Goal: Transaction & Acquisition: Purchase product/service

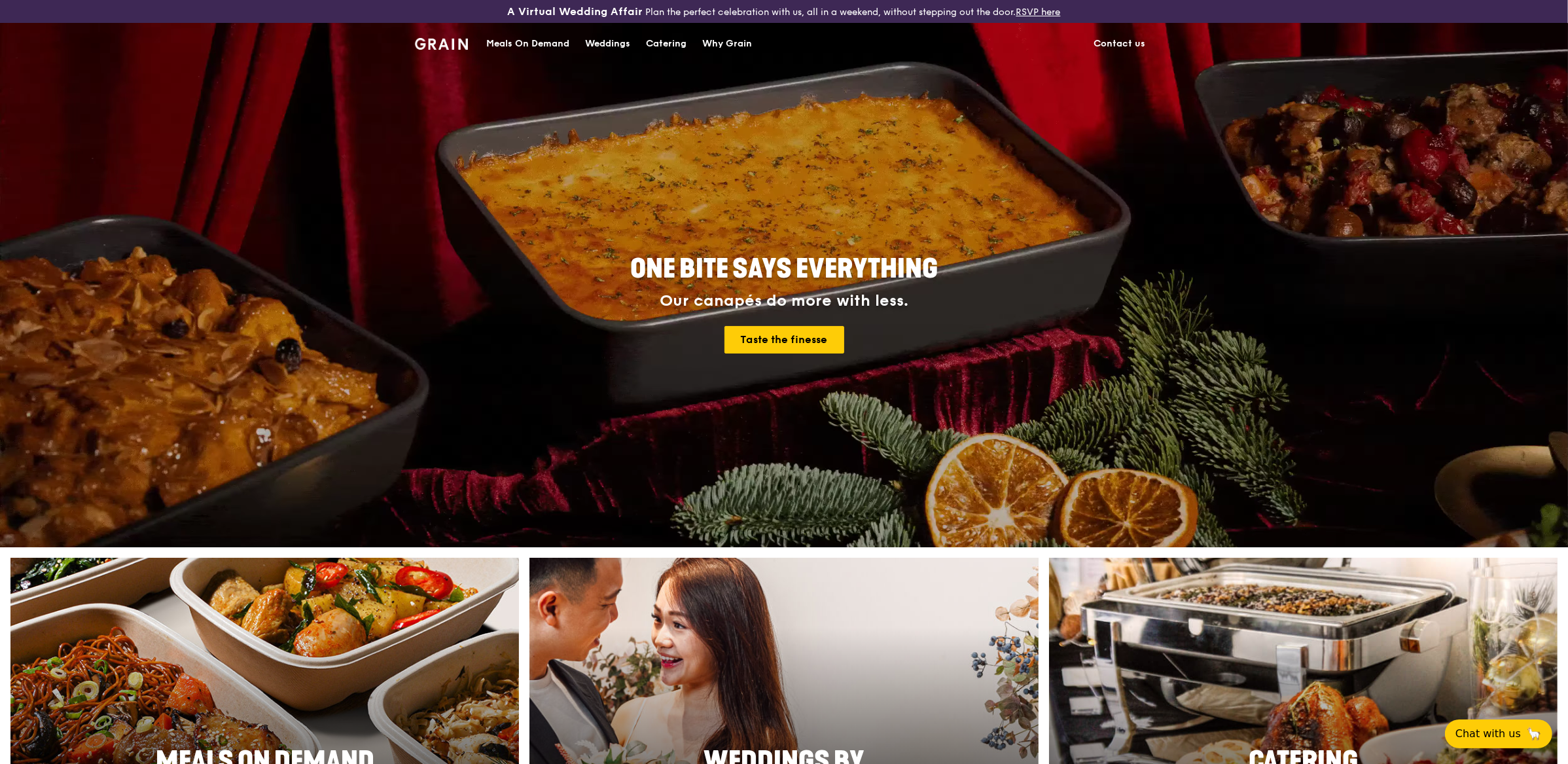
click at [524, 48] on div "Meals On Demand" at bounding box center [527, 43] width 83 height 39
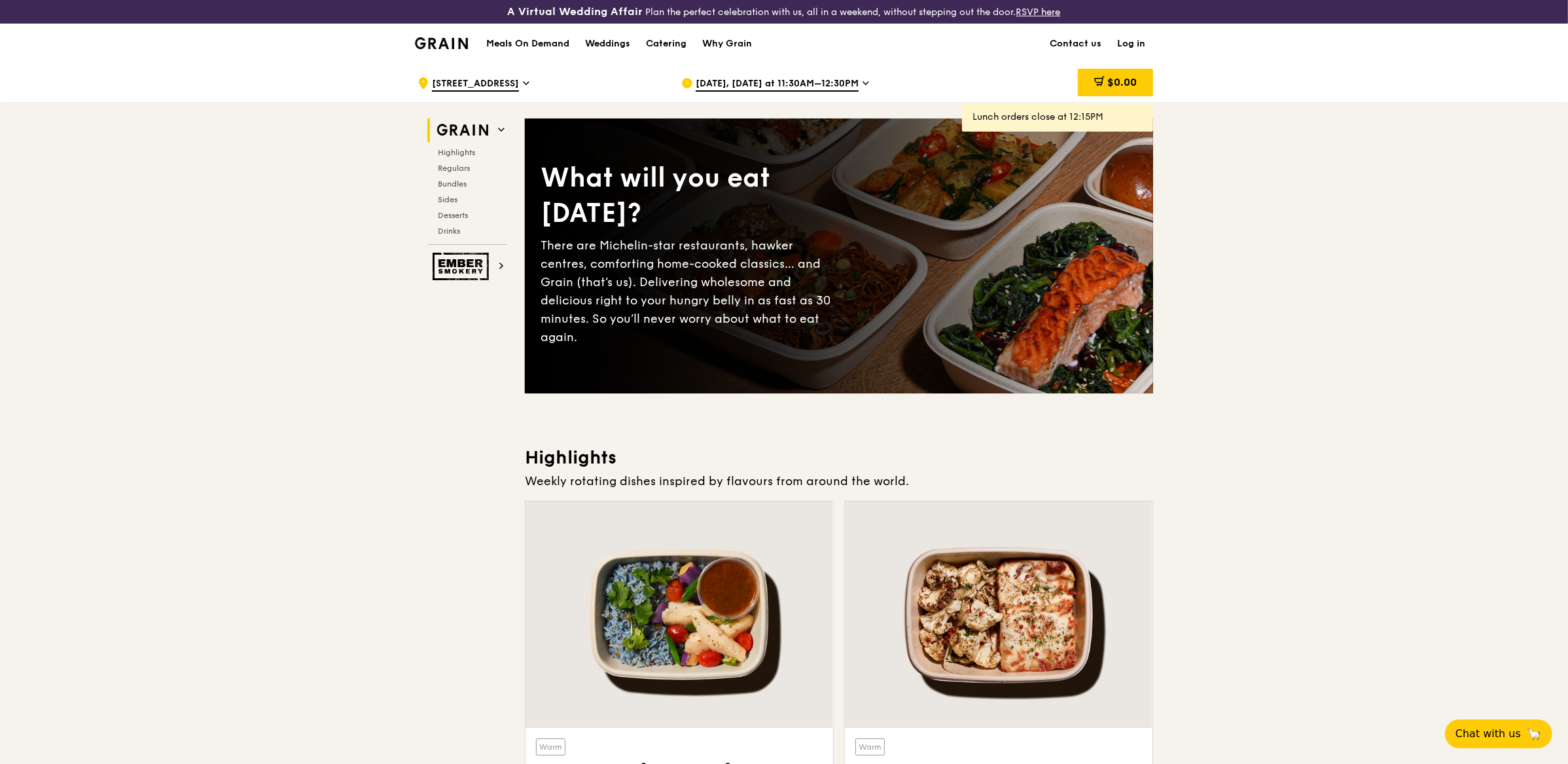
click at [822, 86] on span "[DATE], [DATE] at 11:30AM–12:30PM" at bounding box center [777, 85] width 163 height 14
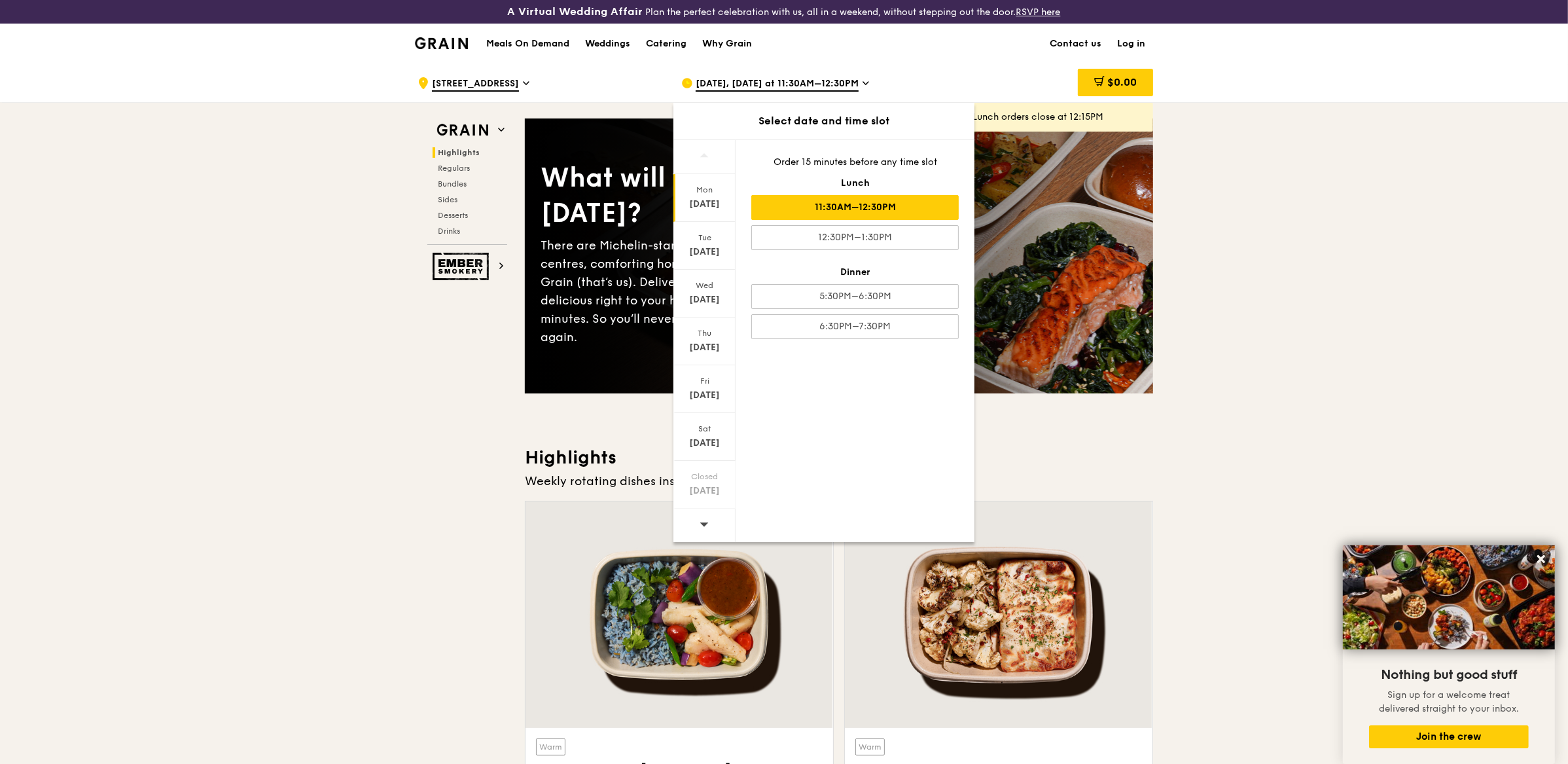
click at [707, 521] on icon at bounding box center [704, 524] width 9 height 10
click at [702, 435] on div "[DATE]" at bounding box center [704, 436] width 62 height 48
